Goal: Task Accomplishment & Management: Manage account settings

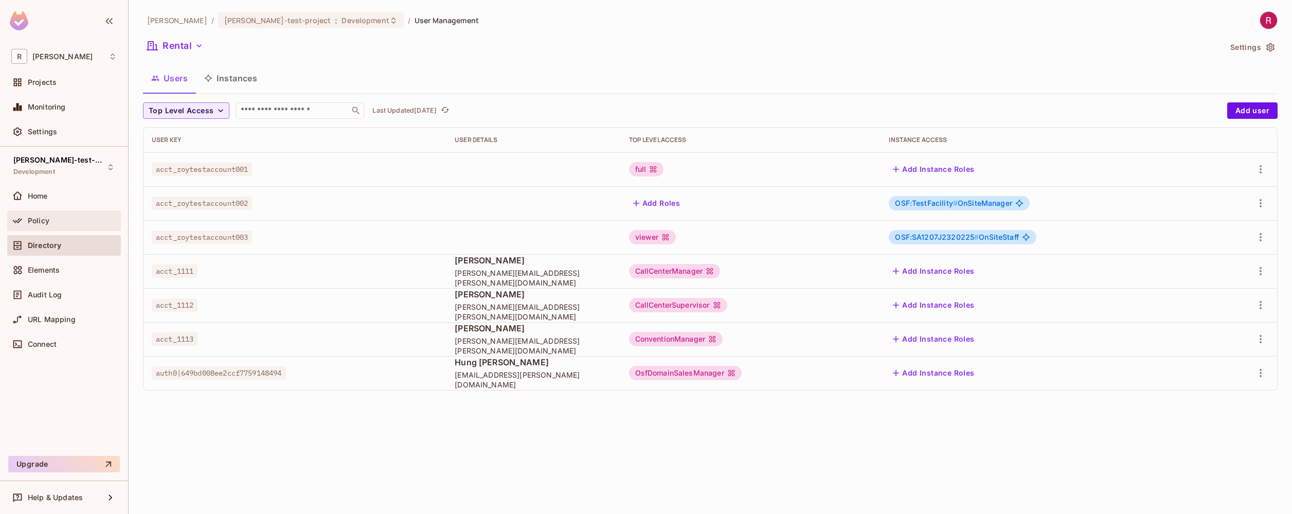
click at [84, 225] on div "Policy" at bounding box center [63, 221] width 105 height 12
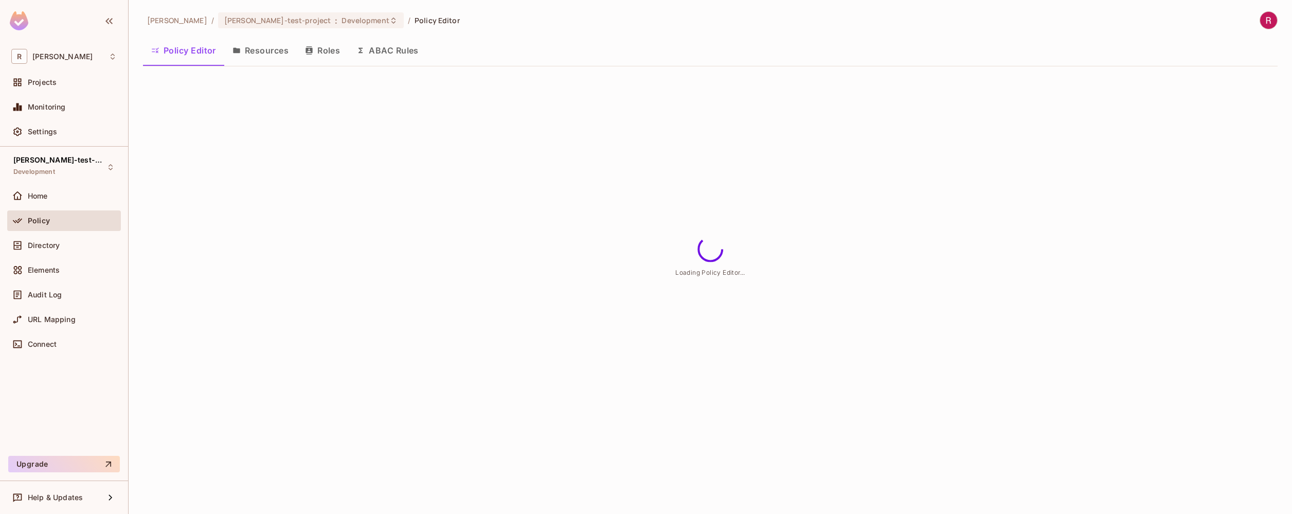
click at [269, 57] on button "Resources" at bounding box center [260, 51] width 73 height 26
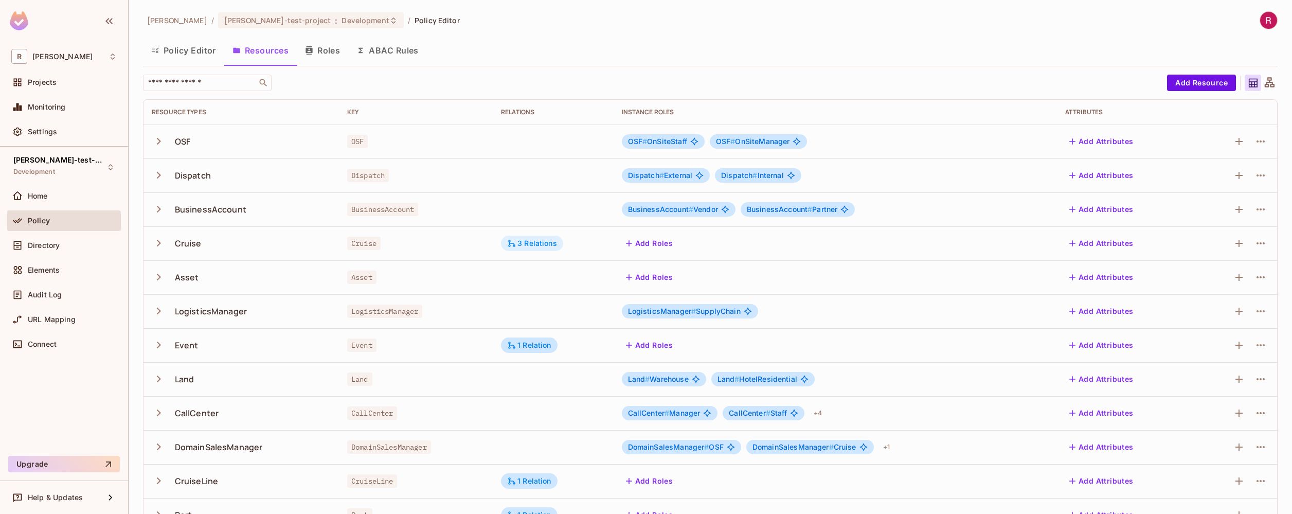
click at [544, 246] on div "3 Relations" at bounding box center [532, 243] width 50 height 9
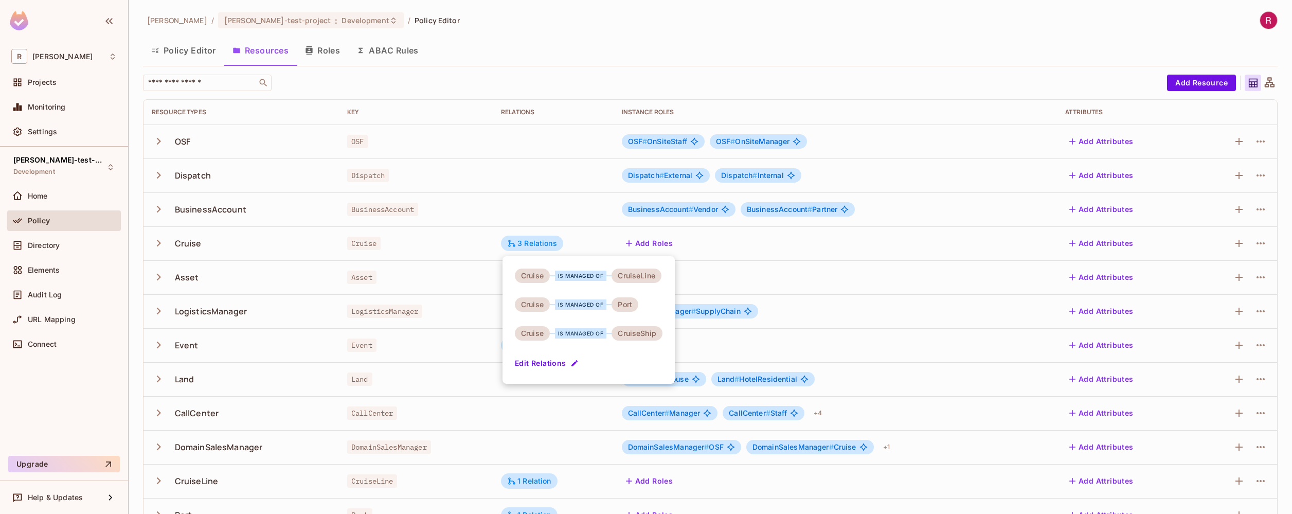
drag, startPoint x: 553, startPoint y: 364, endPoint x: 438, endPoint y: 400, distance: 121.1
click at [438, 400] on div "Cruise is managed of CruiseLine Cruise is managed of Port Cruise is managed of …" at bounding box center [646, 257] width 1292 height 514
click at [529, 483] on div at bounding box center [646, 257] width 1292 height 514
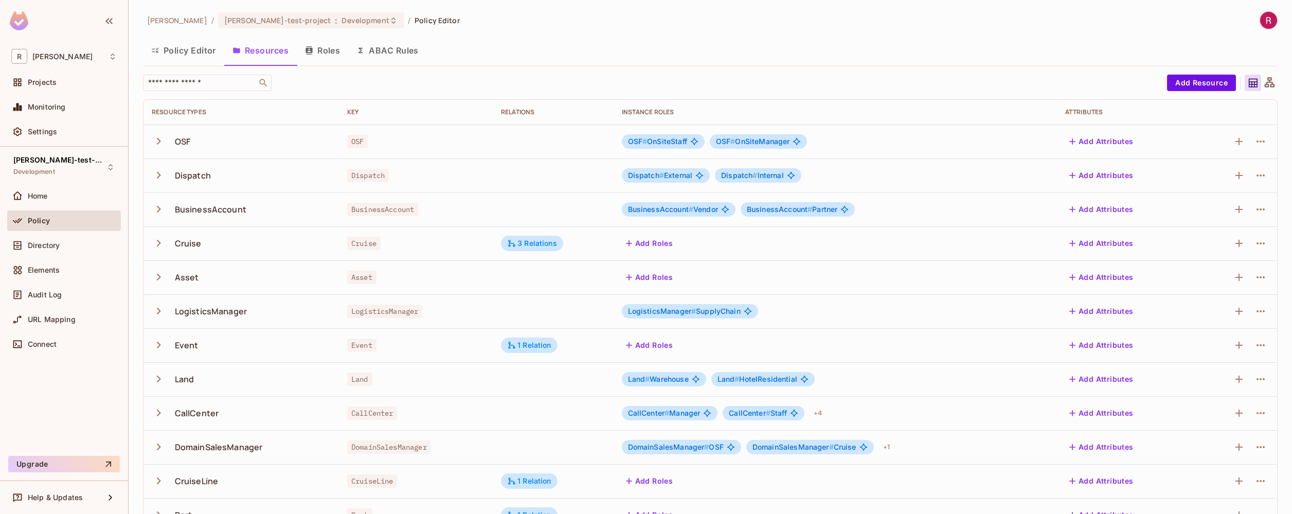
click at [544, 478] on div "1 Relation" at bounding box center [529, 480] width 44 height 9
click at [534, 487] on button "Edit Relations" at bounding box center [548, 485] width 66 height 16
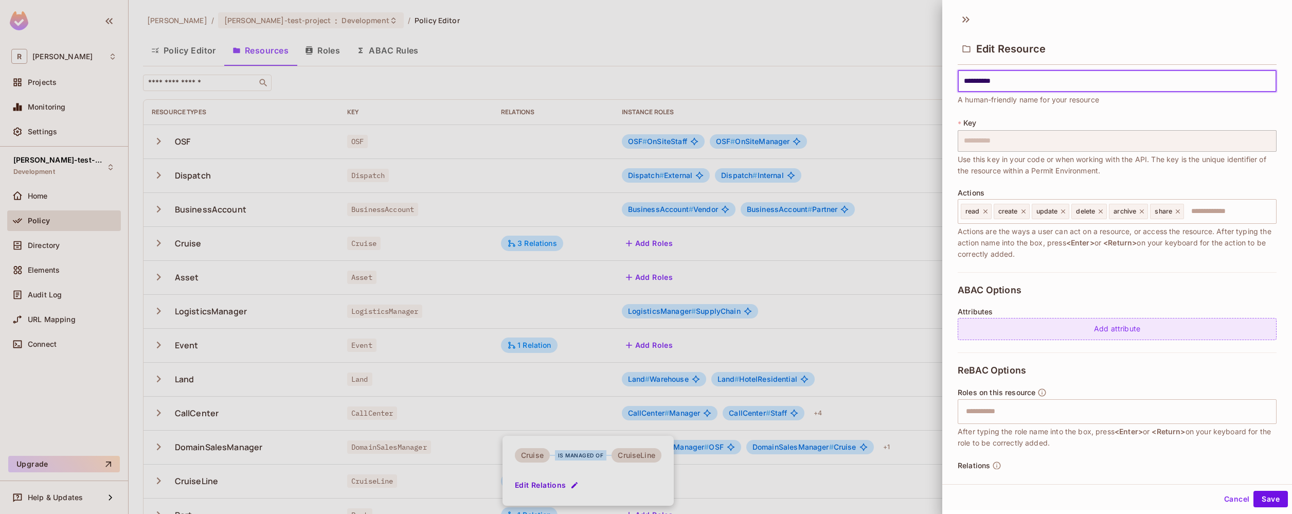
scroll to position [82, 0]
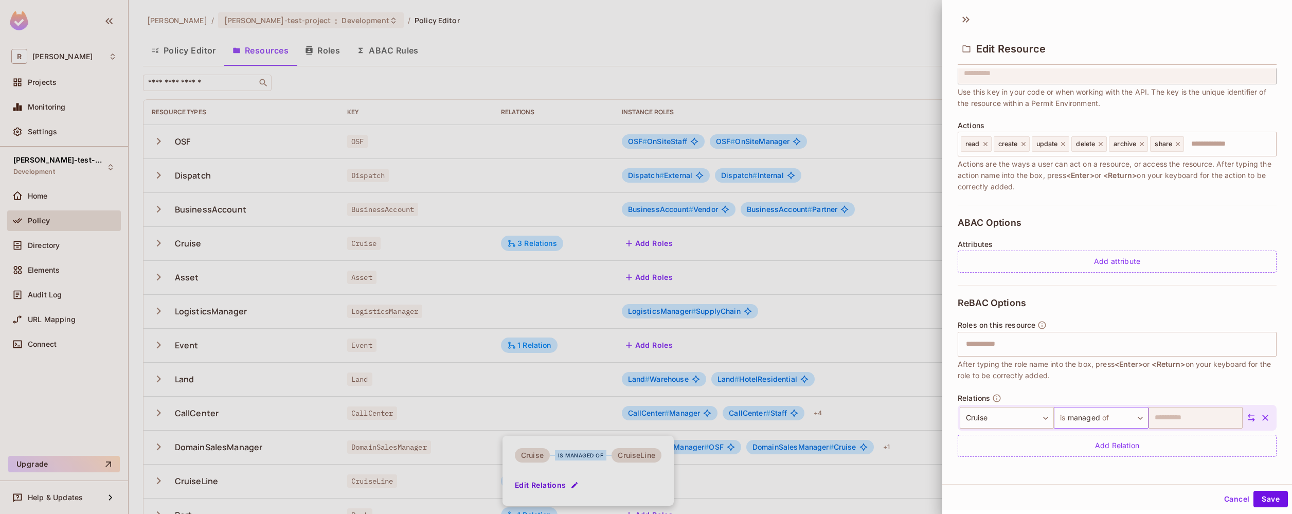
click at [1102, 418] on body "R [PERSON_NAME]-poc Projects Monitoring Settings [PERSON_NAME]-test-project Dev…" at bounding box center [646, 257] width 1292 height 514
click at [1103, 431] on li "is parent of" at bounding box center [1092, 428] width 95 height 19
click at [1092, 425] on body "R [PERSON_NAME]-poc Projects Monitoring Settings [PERSON_NAME]-test-project Dev…" at bounding box center [646, 257] width 1292 height 514
click at [1259, 472] on div at bounding box center [646, 257] width 1292 height 514
click at [1114, 418] on body "R [PERSON_NAME]-poc Projects Monitoring Settings [PERSON_NAME]-test-project Dev…" at bounding box center [646, 257] width 1292 height 514
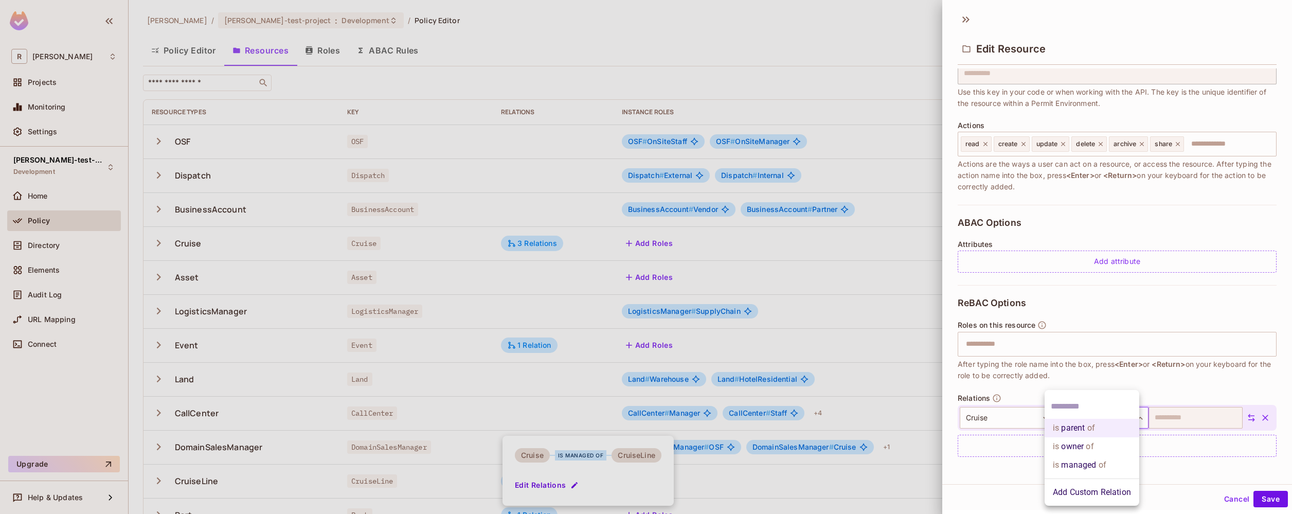
click at [1109, 490] on li "Add Custom Relation" at bounding box center [1092, 492] width 95 height 19
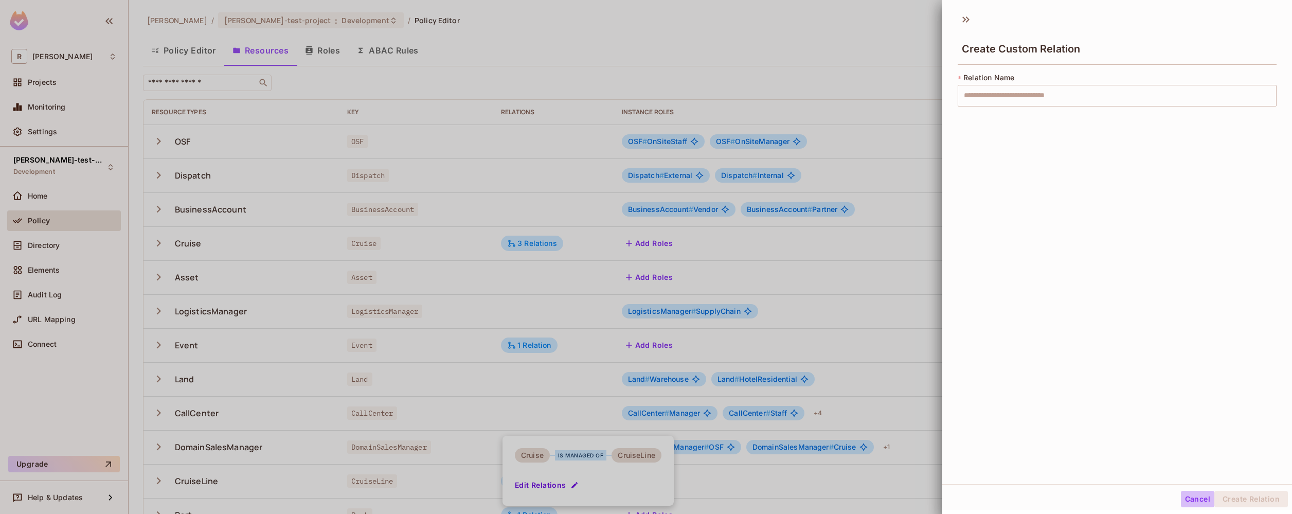
click at [1184, 501] on button "Cancel" at bounding box center [1197, 499] width 33 height 16
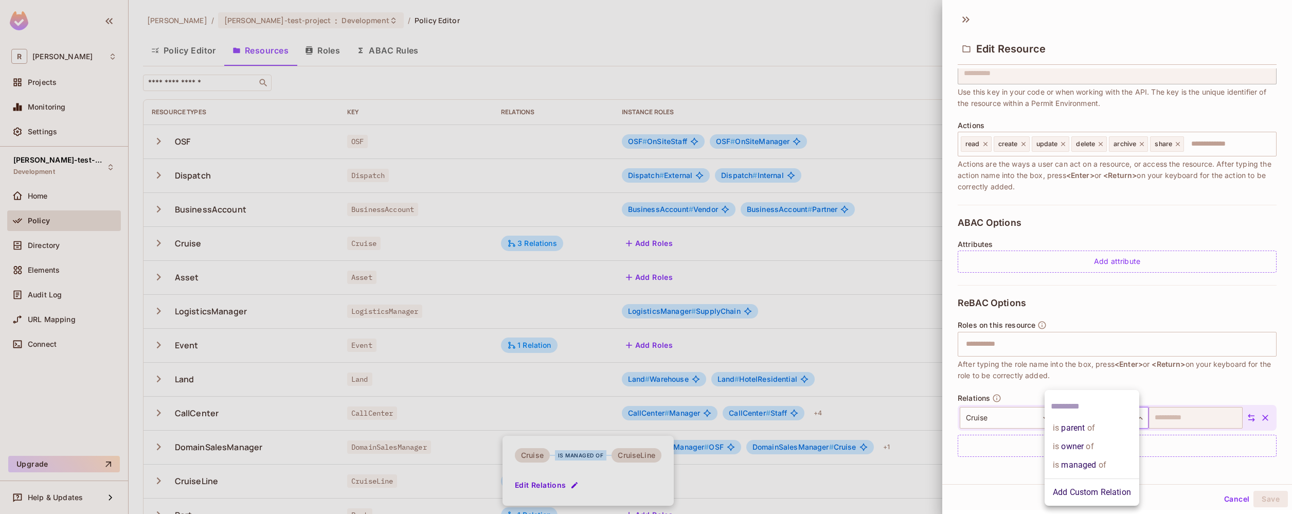
click at [1086, 416] on body "R [PERSON_NAME]-poc Projects Monitoring Settings [PERSON_NAME]-test-project Dev…" at bounding box center [646, 257] width 1292 height 514
click at [1093, 431] on span "of" at bounding box center [1090, 428] width 10 height 12
click at [1257, 496] on button "Save" at bounding box center [1271, 499] width 34 height 16
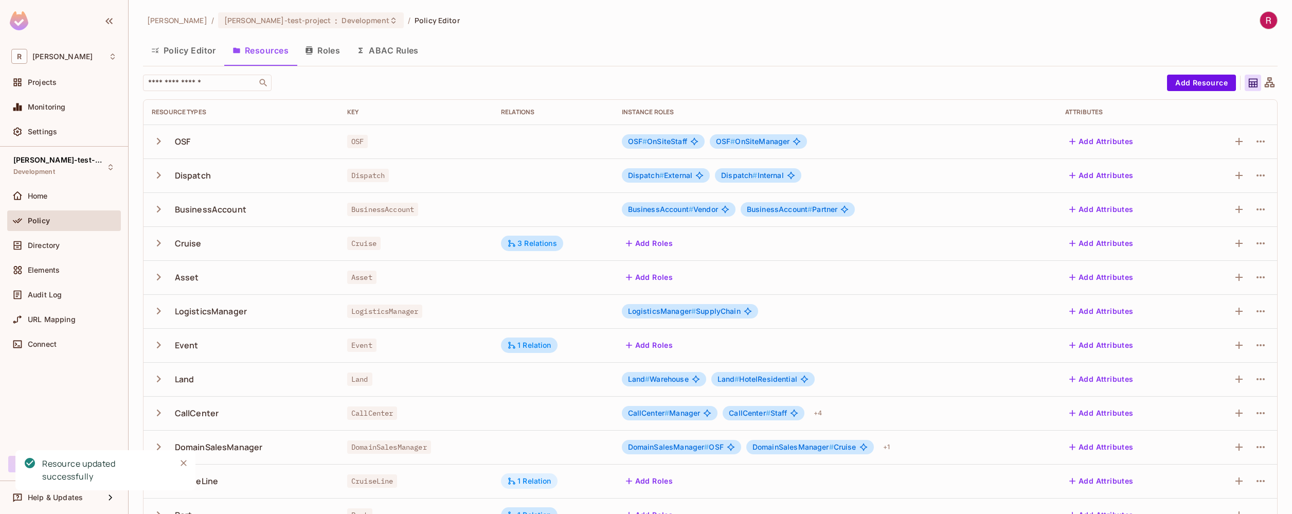
click at [543, 480] on div "1 Relation" at bounding box center [529, 480] width 44 height 9
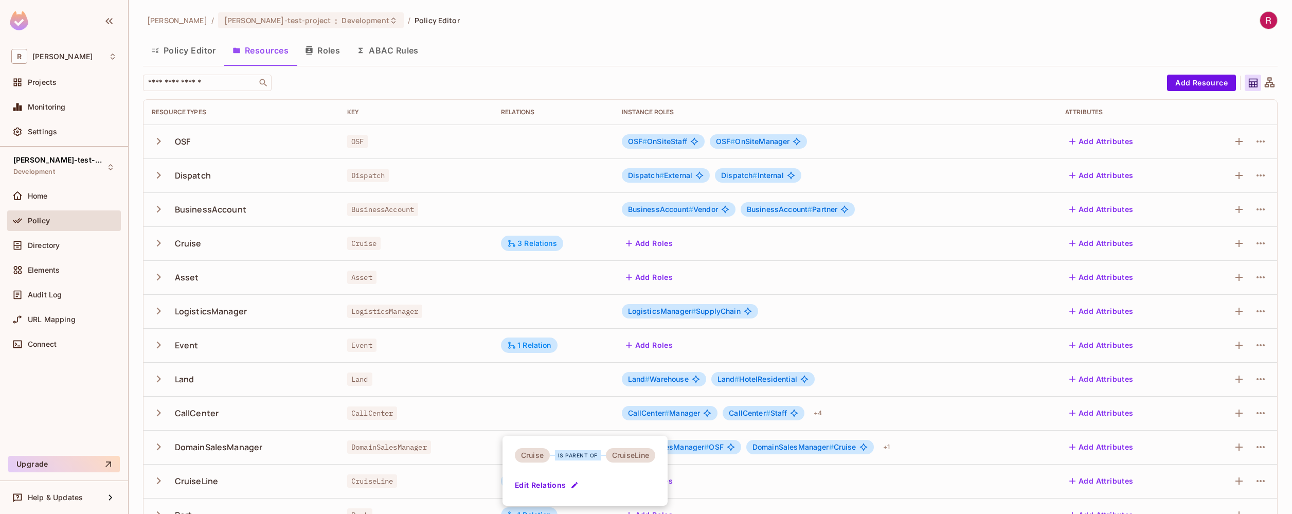
click at [528, 410] on div at bounding box center [646, 257] width 1292 height 514
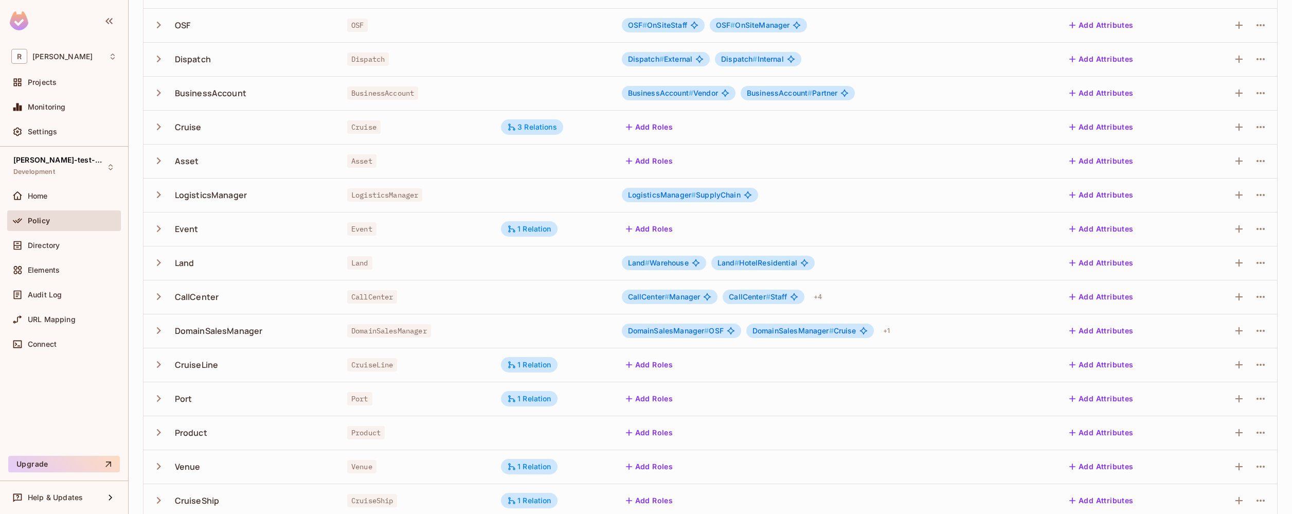
scroll to position [132, 0]
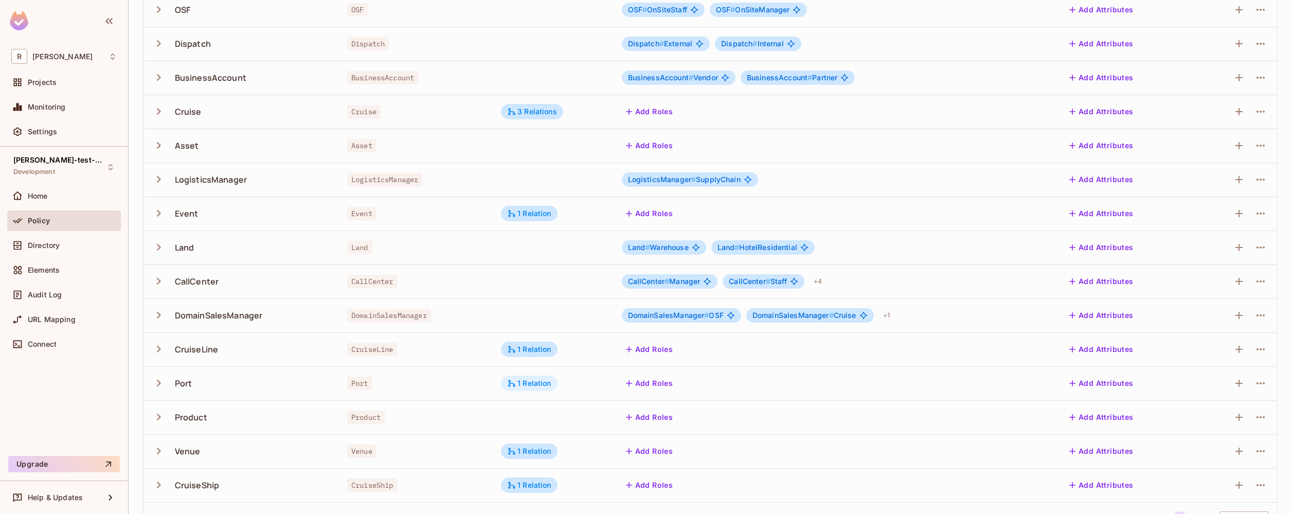
click at [526, 380] on div "1 Relation" at bounding box center [529, 383] width 44 height 9
click at [563, 323] on div at bounding box center [646, 257] width 1292 height 514
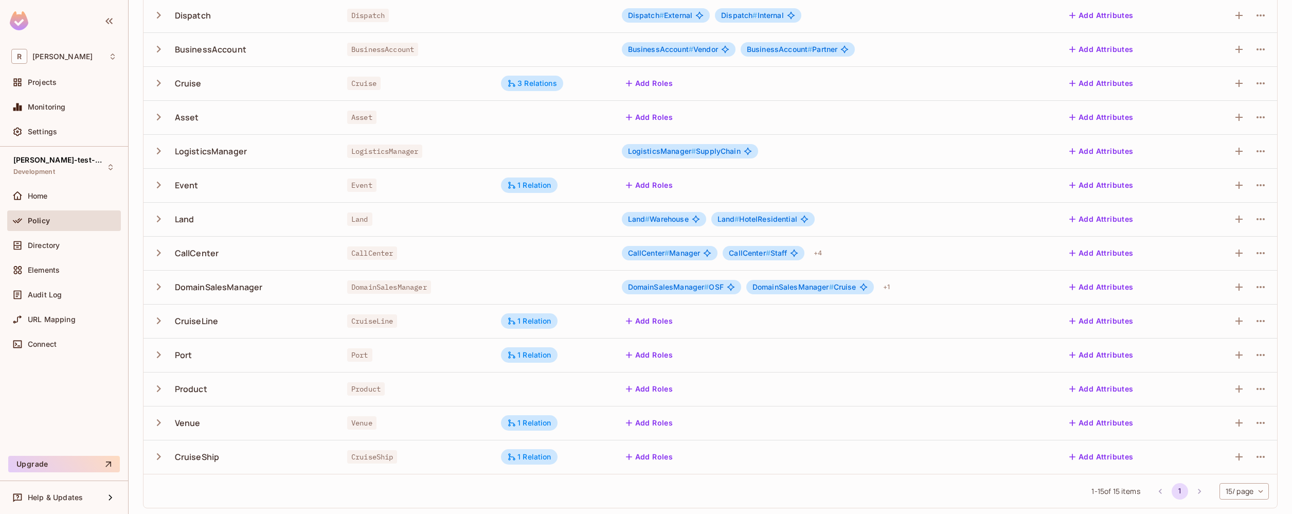
scroll to position [163, 0]
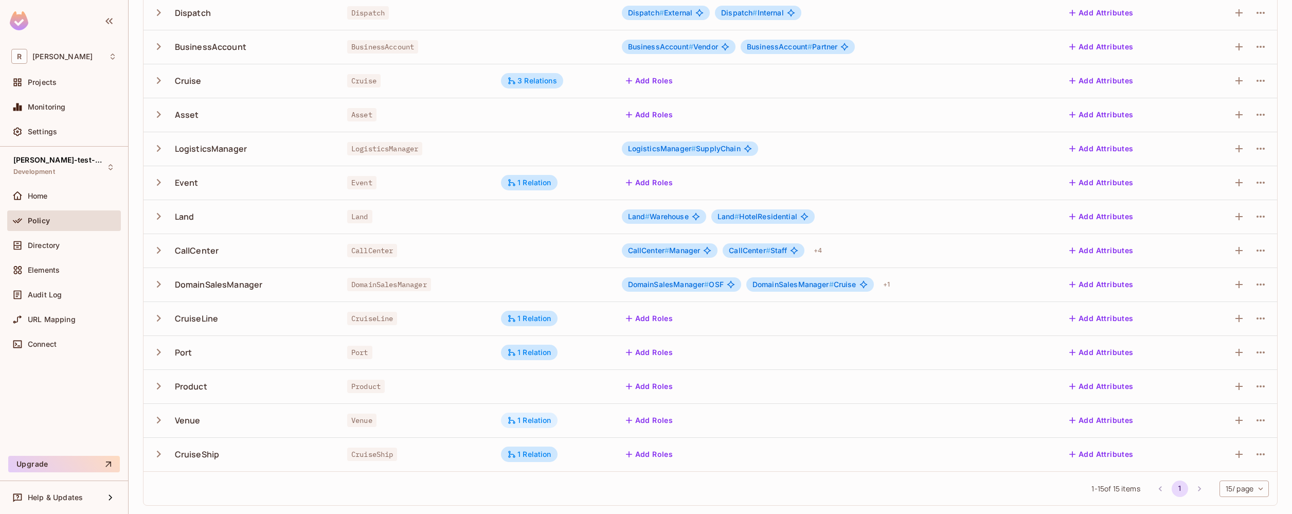
click at [530, 422] on div "1 Relation" at bounding box center [529, 420] width 44 height 9
click at [557, 481] on button "Edit Relations" at bounding box center [548, 482] width 66 height 16
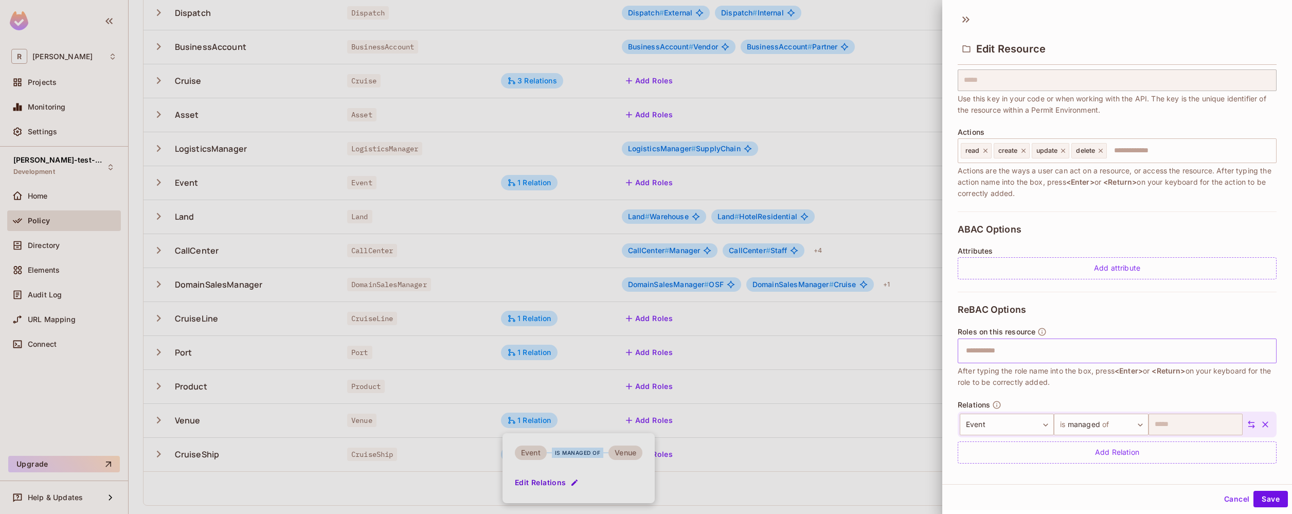
scroll to position [82, 0]
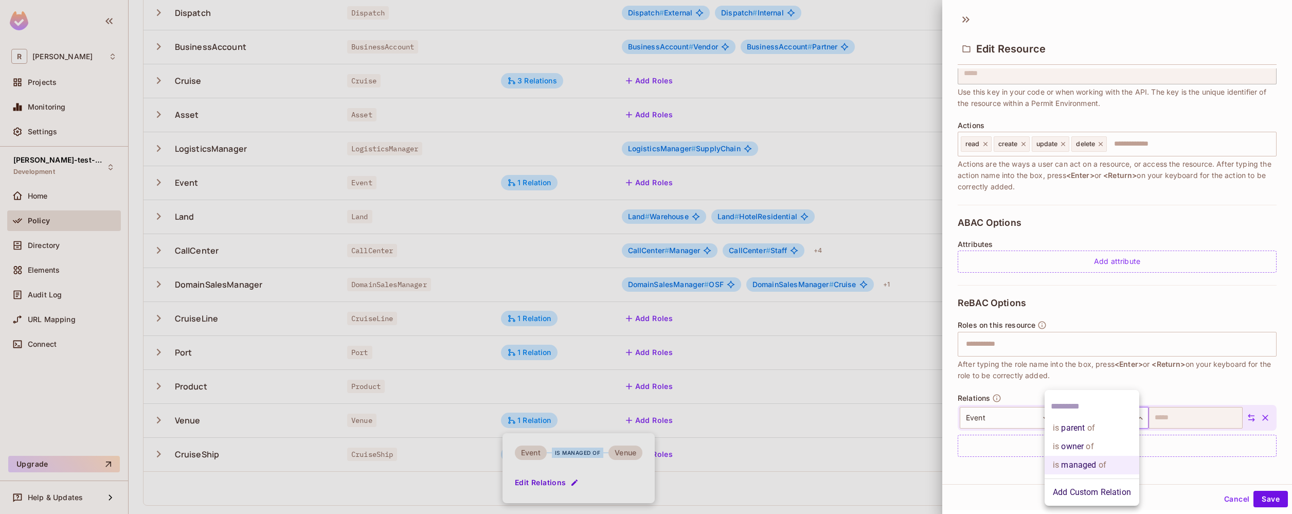
click at [1119, 421] on body "R [PERSON_NAME]-poc Projects Monitoring Settings [PERSON_NAME]-test-project Dev…" at bounding box center [646, 257] width 1292 height 514
click at [1119, 421] on li "is parent of" at bounding box center [1092, 428] width 95 height 19
click at [1263, 498] on button "Save" at bounding box center [1271, 499] width 34 height 16
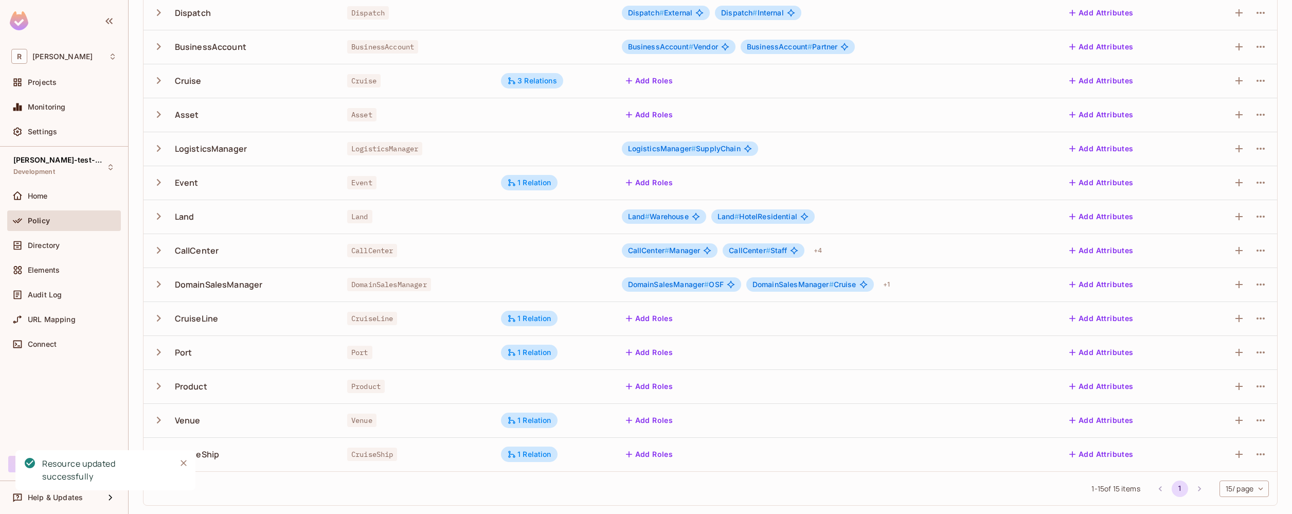
click at [178, 463] on icon "Close" at bounding box center [183, 463] width 10 height 10
click at [488, 449] on td "CruiseShip" at bounding box center [416, 454] width 154 height 34
click at [546, 459] on div "1 Relation" at bounding box center [529, 453] width 57 height 15
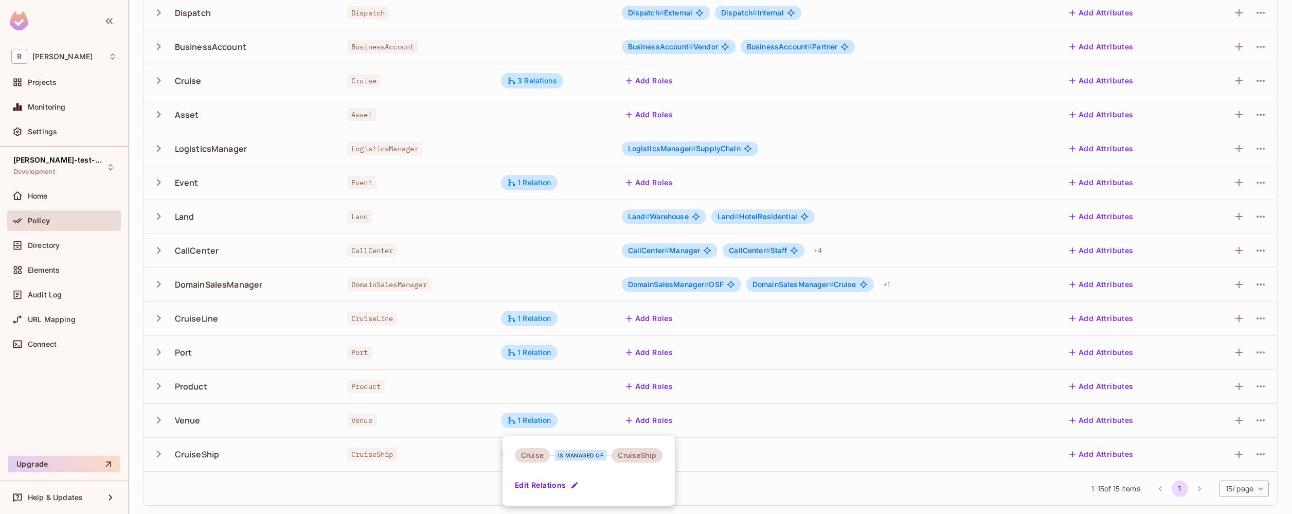
click at [444, 492] on div at bounding box center [646, 257] width 1292 height 514
click at [522, 419] on div "1 Relation" at bounding box center [529, 420] width 44 height 9
click at [531, 455] on div "Event" at bounding box center [531, 452] width 32 height 14
click at [528, 181] on div at bounding box center [646, 257] width 1292 height 514
click at [528, 181] on div "1 Relation" at bounding box center [529, 182] width 44 height 9
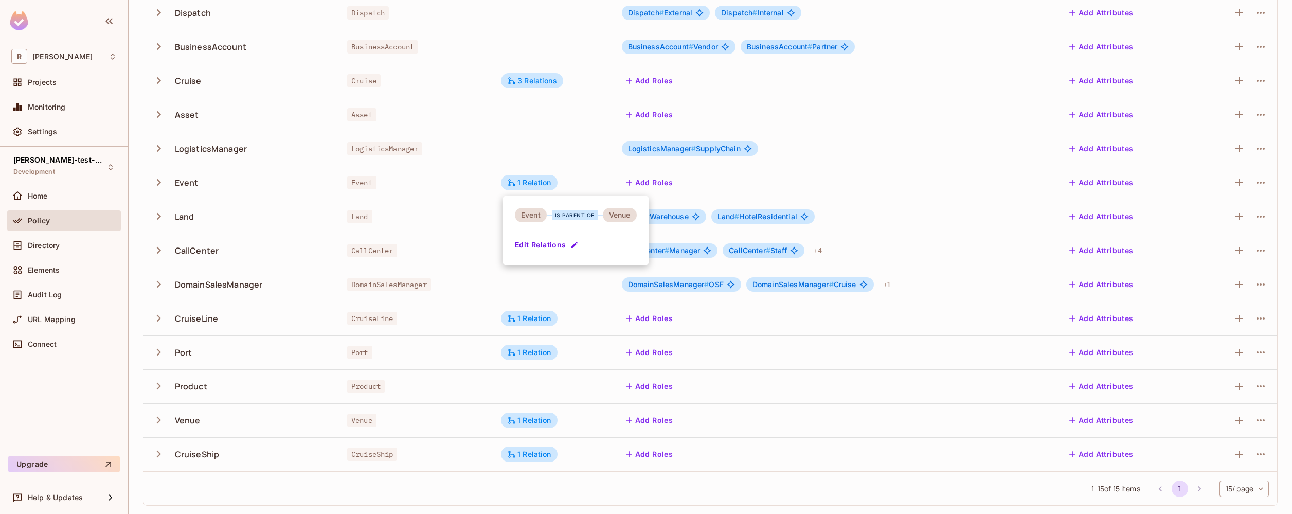
click at [524, 419] on div at bounding box center [646, 257] width 1292 height 514
click at [540, 418] on div "1 Relation" at bounding box center [529, 420] width 44 height 9
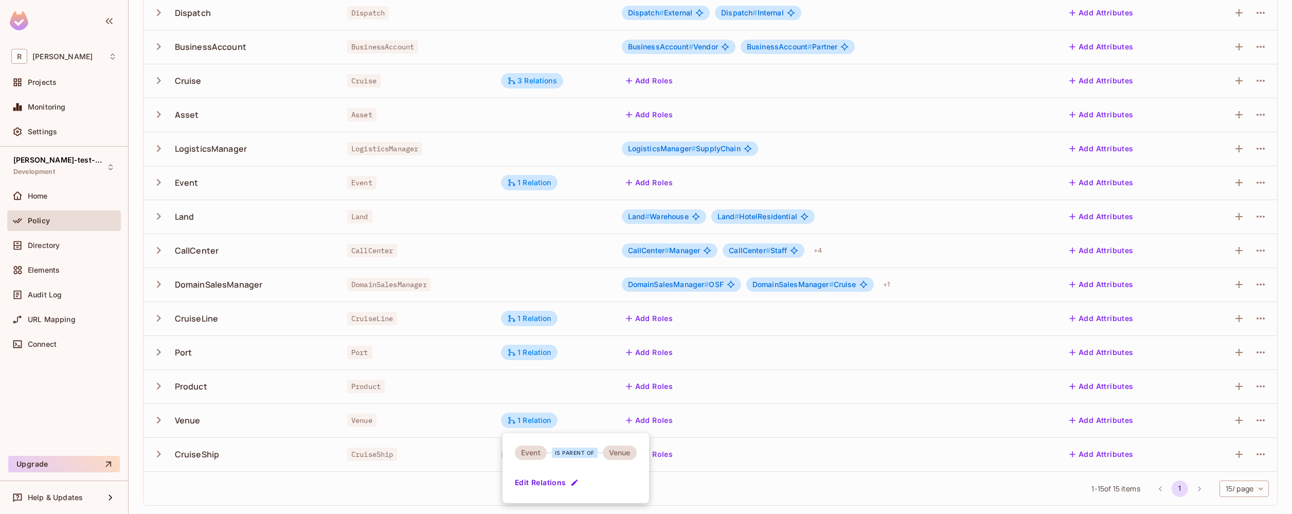
click at [540, 417] on div at bounding box center [646, 257] width 1292 height 514
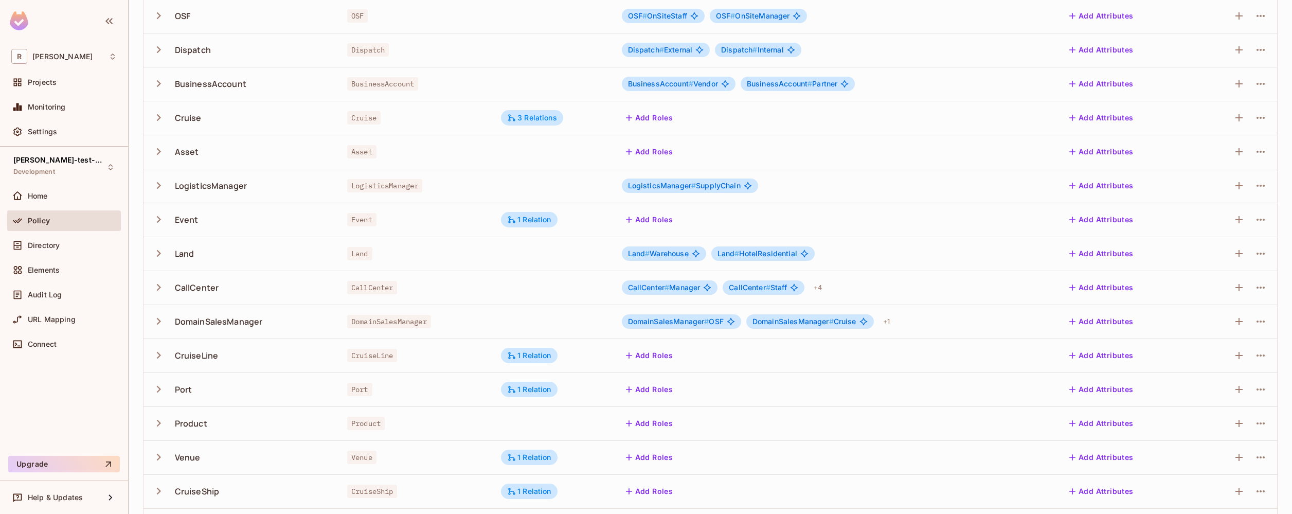
scroll to position [100, 0]
